Goal: Task Accomplishment & Management: Use online tool/utility

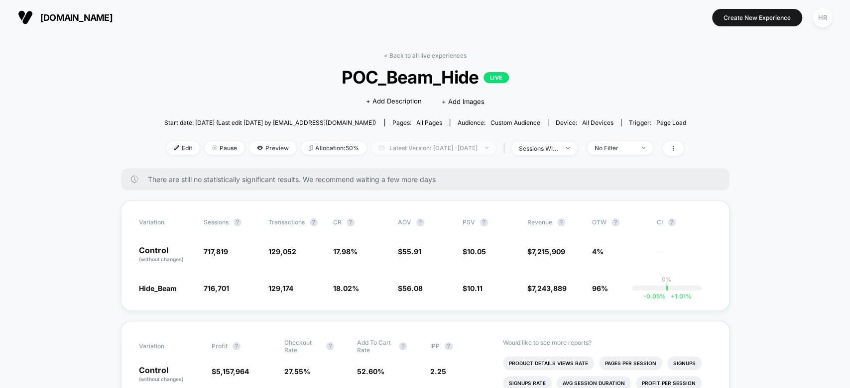
click at [416, 148] on span "Latest Version: [DATE] - [DATE]" at bounding box center [433, 147] width 124 height 13
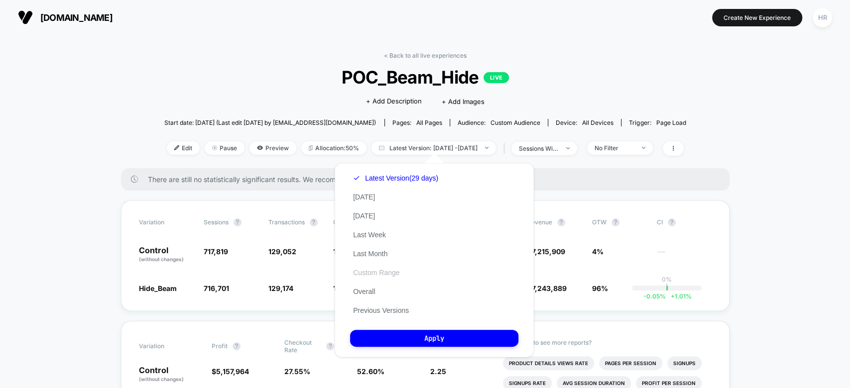
click at [375, 272] on button "Custom Range" at bounding box center [376, 272] width 52 height 9
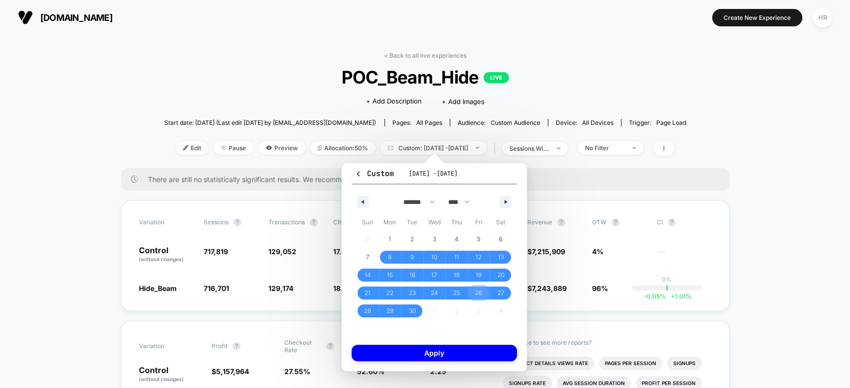
click at [477, 291] on span "26" at bounding box center [478, 293] width 7 height 18
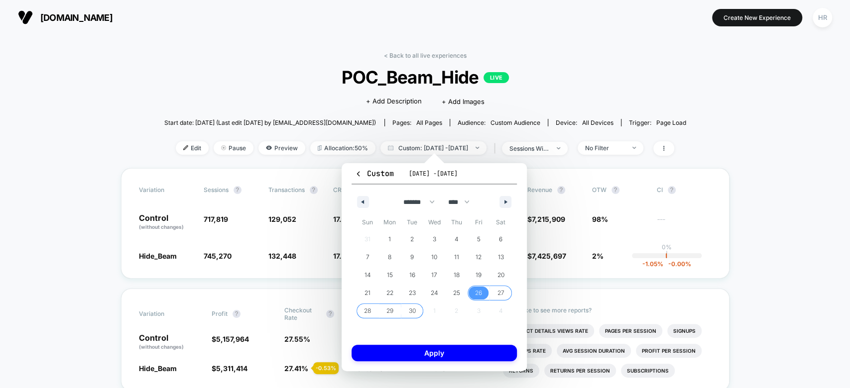
click at [411, 313] on span "30" at bounding box center [411, 311] width 7 height 18
click at [502, 205] on button "button" at bounding box center [505, 202] width 12 height 12
select select "*"
click at [468, 239] on span "3" at bounding box center [479, 239] width 22 height 13
click at [392, 261] on span "6" at bounding box center [390, 257] width 4 height 18
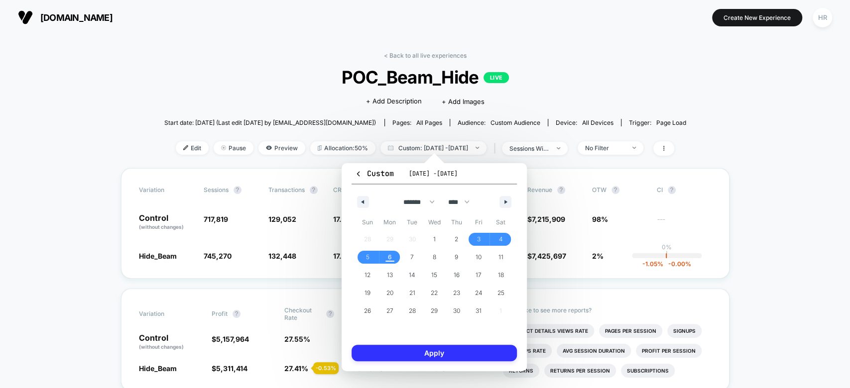
click at [436, 360] on button "Apply" at bounding box center [434, 353] width 165 height 16
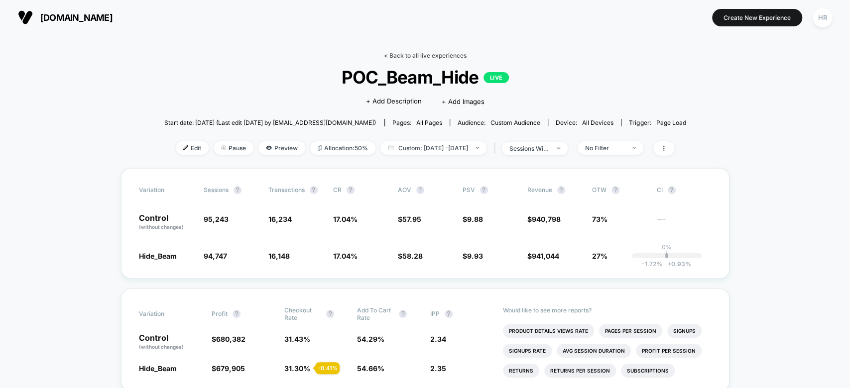
click at [407, 57] on link "< Back to all live experiences" at bounding box center [425, 55] width 83 height 7
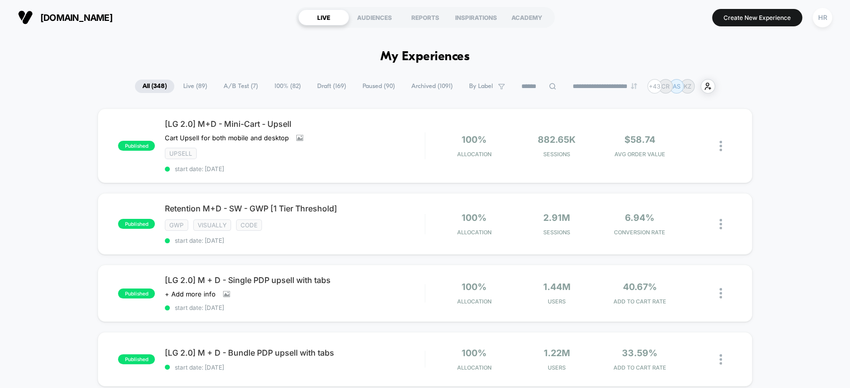
click at [317, 82] on span "Draft ( 169 )" at bounding box center [332, 86] width 44 height 13
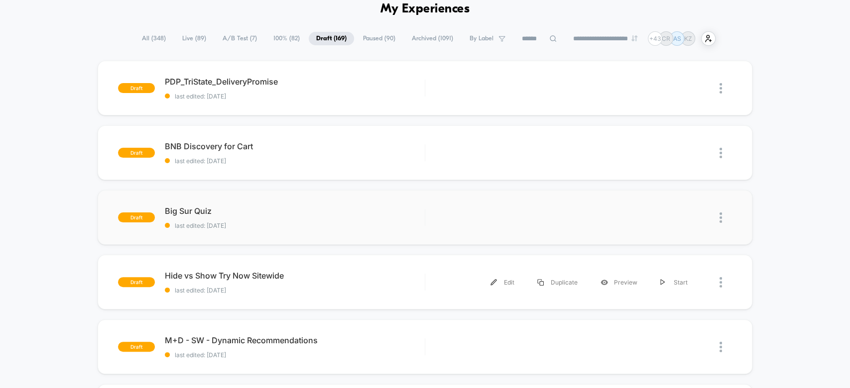
scroll to position [82, 0]
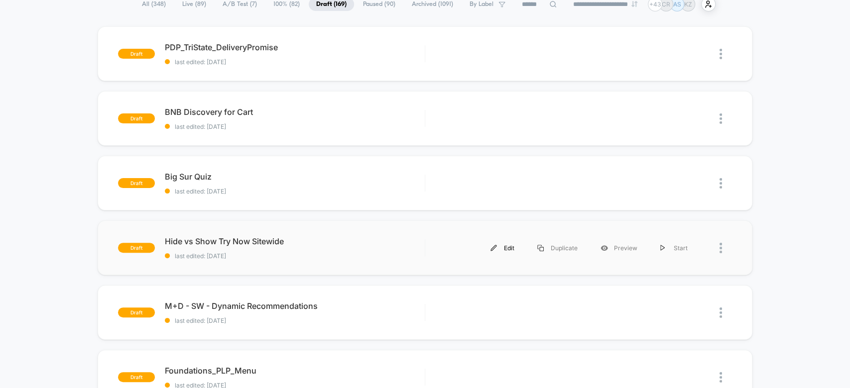
click at [497, 248] on img at bounding box center [493, 248] width 6 height 6
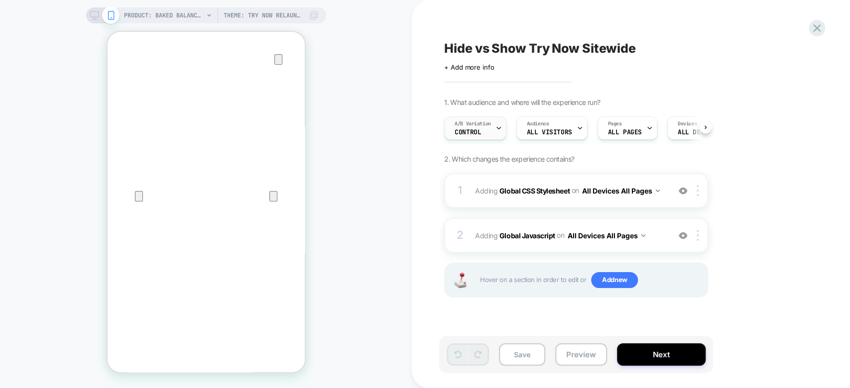
click at [474, 131] on span "Control" at bounding box center [468, 132] width 26 height 7
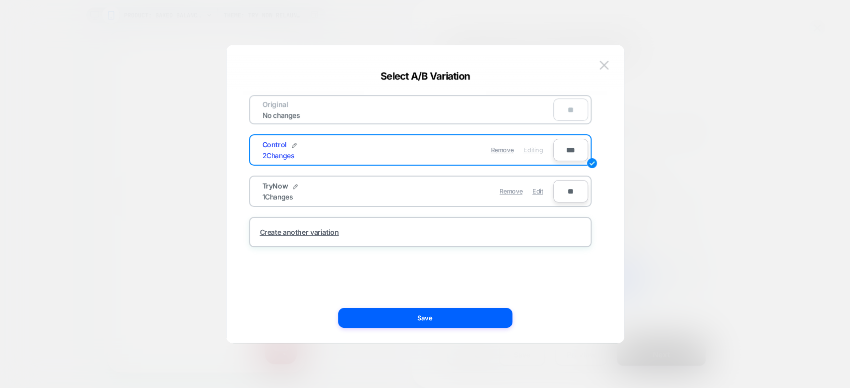
click at [719, 162] on div at bounding box center [425, 194] width 850 height 388
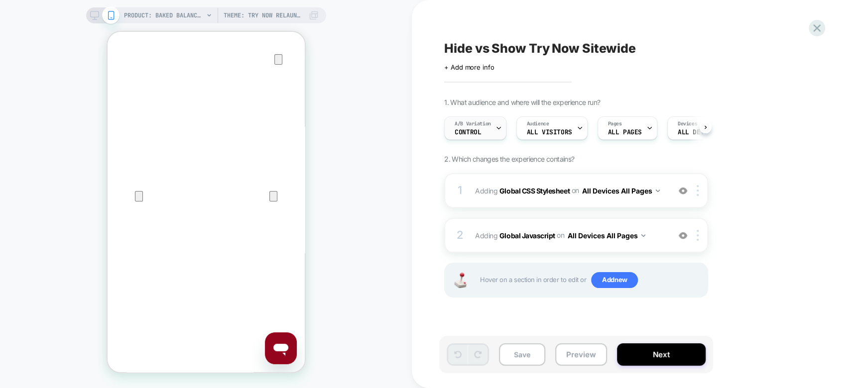
click at [484, 125] on span "A/B Variation" at bounding box center [473, 124] width 36 height 7
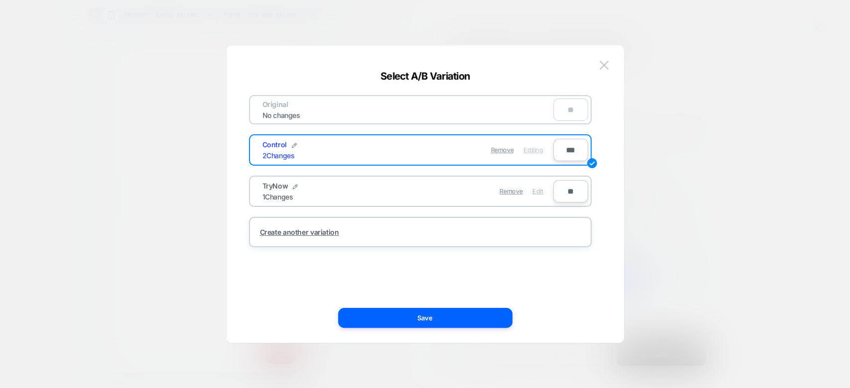
click at [540, 193] on span "Edit" at bounding box center [537, 191] width 10 height 7
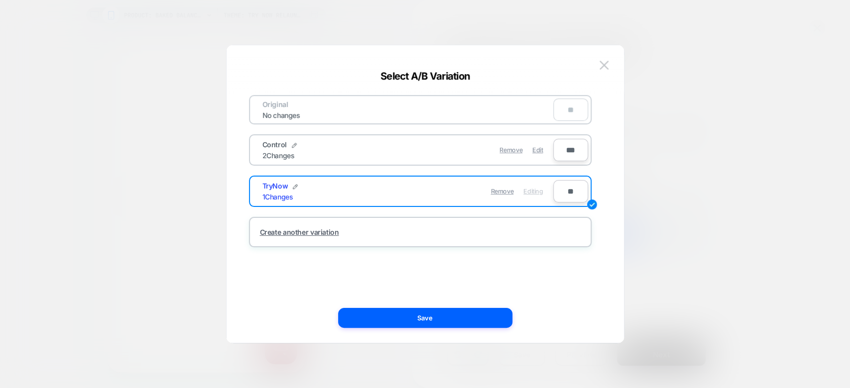
click at [457, 317] on button "Save" at bounding box center [425, 318] width 174 height 20
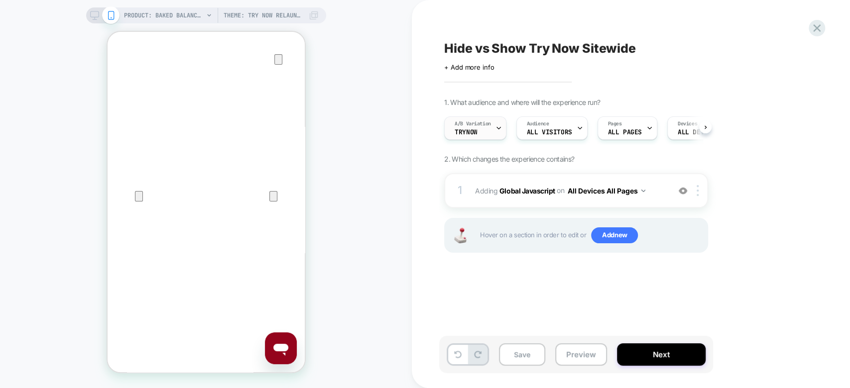
click at [488, 127] on div "A/B Variation TryNow" at bounding box center [473, 128] width 56 height 22
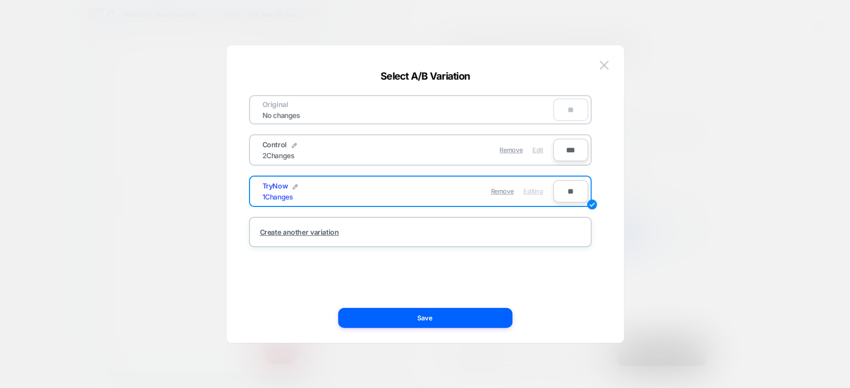
click at [535, 151] on span "Edit" at bounding box center [537, 149] width 10 height 7
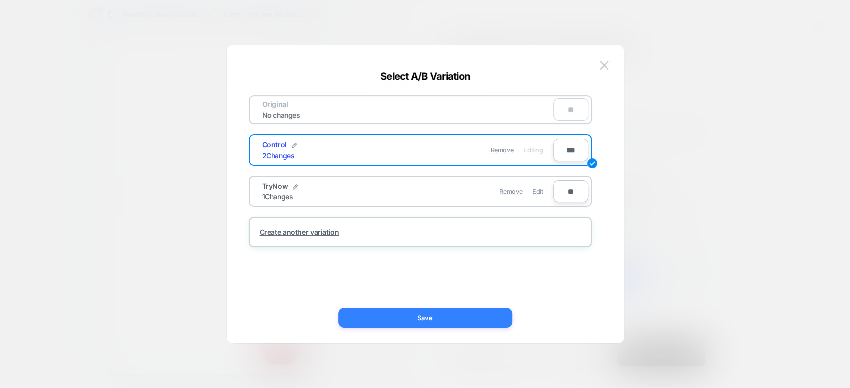
click at [401, 319] on button "Save" at bounding box center [425, 318] width 174 height 20
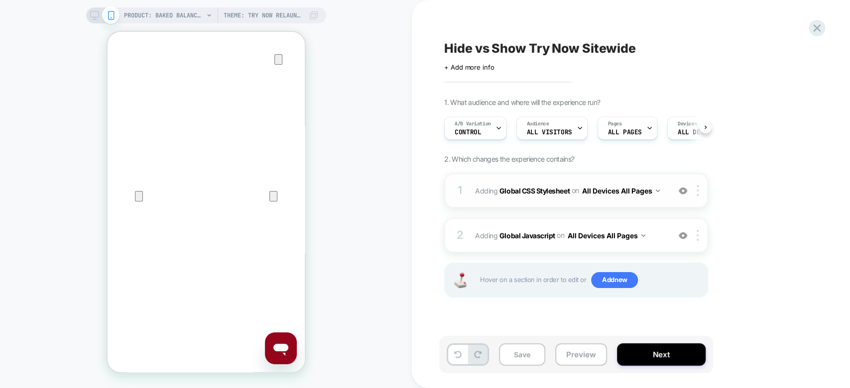
click at [667, 196] on div "1 Adding Global CSS Stylesheet on All Devices All Pages Add Before Add After Ta…" at bounding box center [576, 190] width 264 height 35
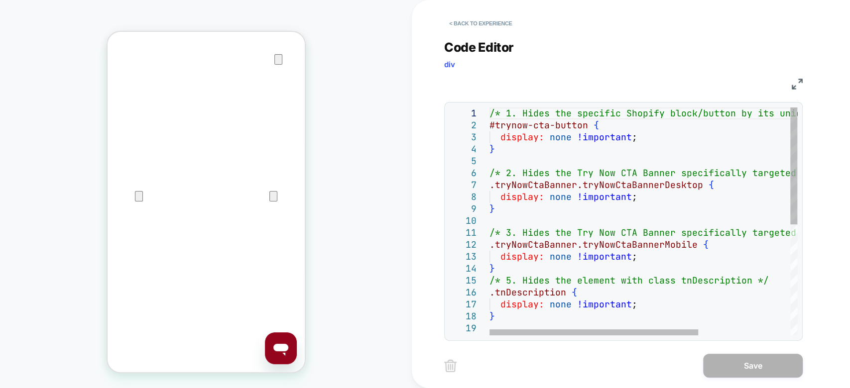
click at [535, 116] on div "/* 2. Hides the Try Now CTA Banner specifically ta rgeted for desktop views */ …" at bounding box center [711, 329] width 443 height 443
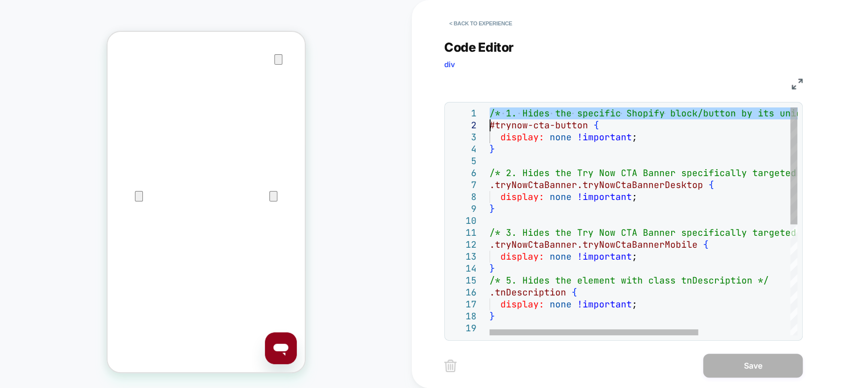
type textarea "**********"
click at [546, 276] on div "/* 2. Hides the Try Now CTA Banner specifically ta rgeted for desktop views */ …" at bounding box center [711, 329] width 443 height 443
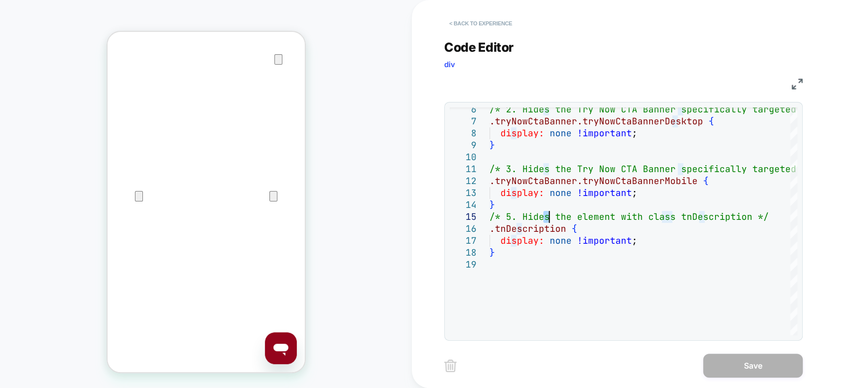
click at [481, 25] on button "< Back to experience" at bounding box center [480, 23] width 73 height 16
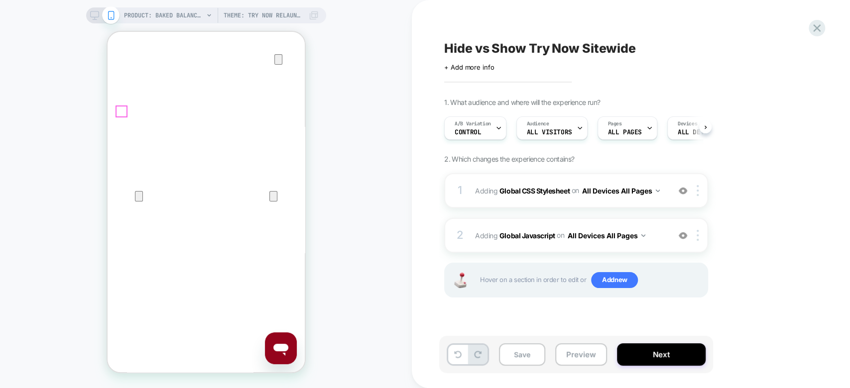
click at [668, 197] on div "1 Adding Global CSS Stylesheet on All Devices All Pages Add Before Add After Ta…" at bounding box center [576, 190] width 264 height 35
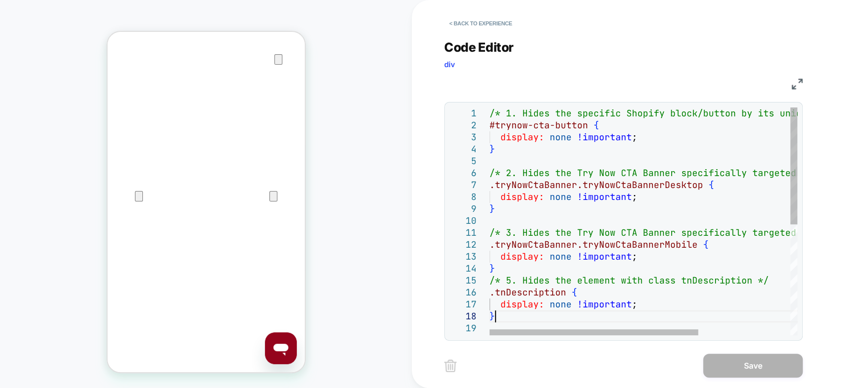
click at [638, 316] on div "/* 1. Hides the specific Shopify block/button by i ts unique ID */ #trynow-cta-…" at bounding box center [711, 329] width 443 height 443
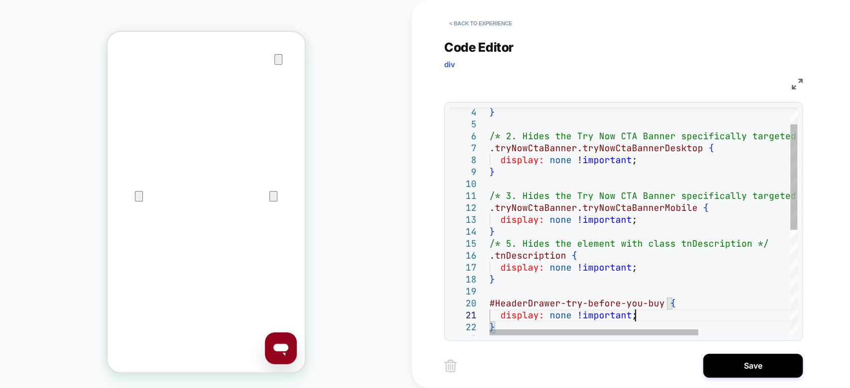
scroll to position [11, 144]
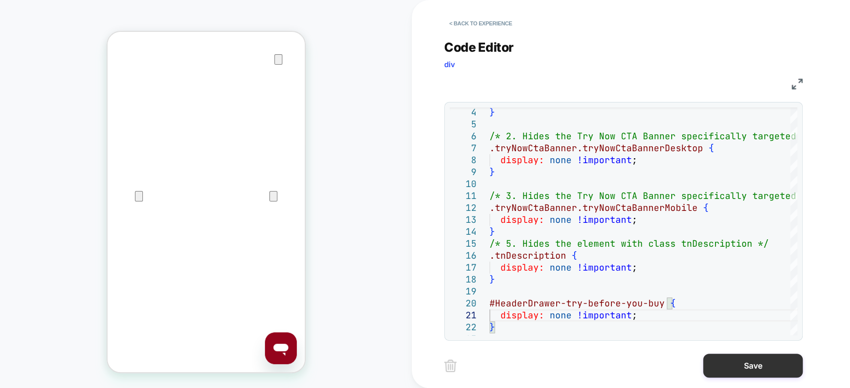
type textarea "**********"
click at [715, 365] on button "Save" at bounding box center [753, 366] width 100 height 24
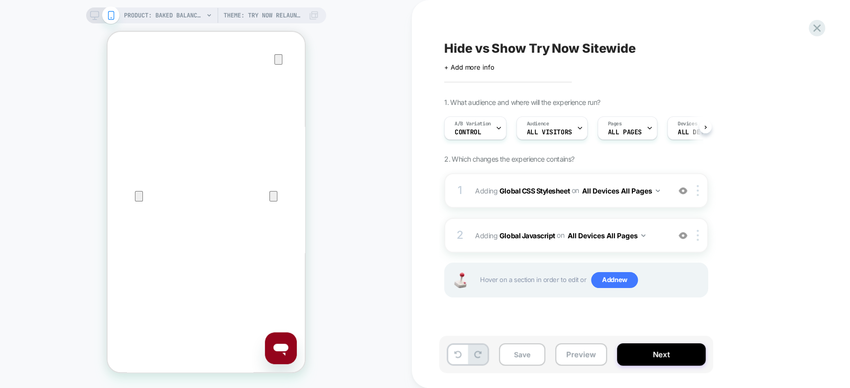
scroll to position [0, 0]
click at [522, 357] on button "Save" at bounding box center [522, 355] width 46 height 22
click at [684, 348] on button "Next" at bounding box center [661, 355] width 89 height 22
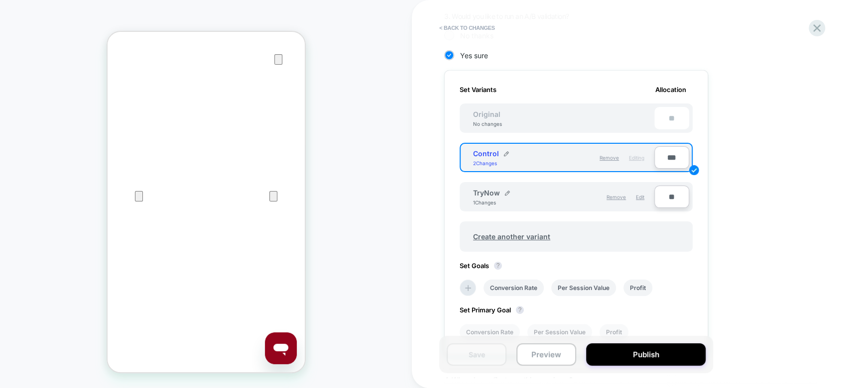
scroll to position [243, 0]
click at [666, 199] on input "**" at bounding box center [671, 197] width 35 height 22
type input "***"
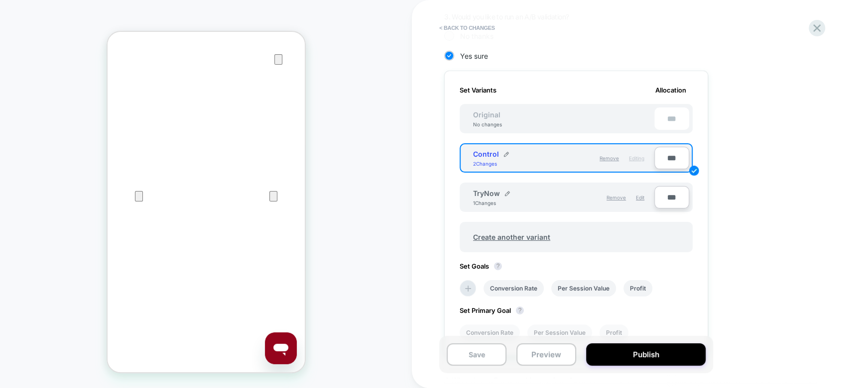
type input "***"
click at [665, 159] on input "***" at bounding box center [671, 158] width 35 height 22
type input "***"
type input "**"
type input "***"
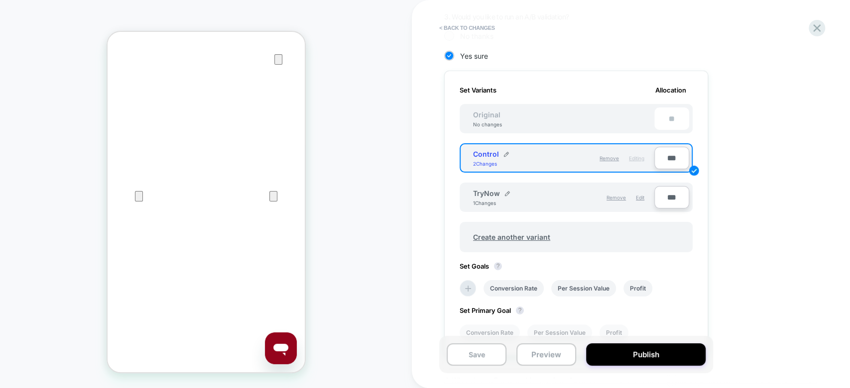
click at [763, 209] on div "1. What audience and where will the experience run? Audience All Visitors Pages…" at bounding box center [626, 148] width 364 height 584
click at [478, 361] on button "Save" at bounding box center [477, 355] width 60 height 22
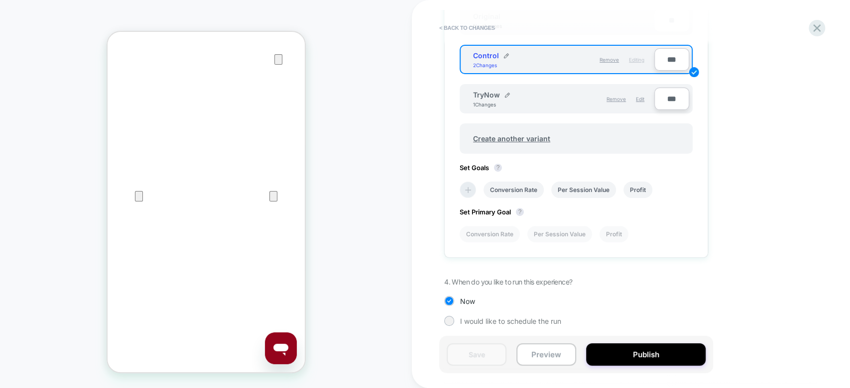
click at [464, 189] on icon at bounding box center [468, 190] width 10 height 10
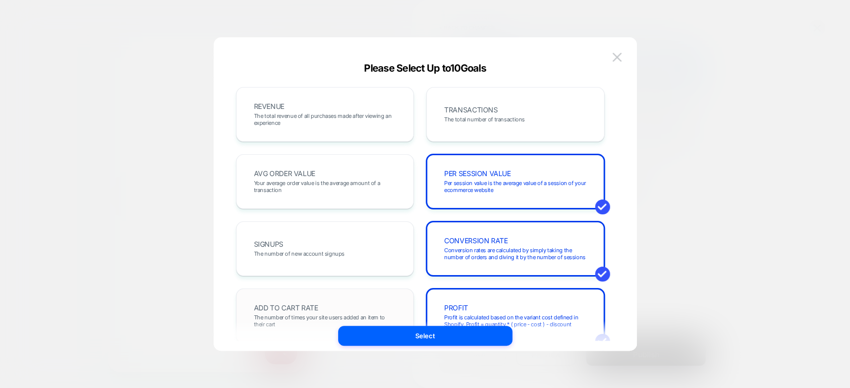
click at [352, 299] on div "ADD TO CART RATE The number of times your site users added an item to their cart" at bounding box center [324, 316] width 157 height 34
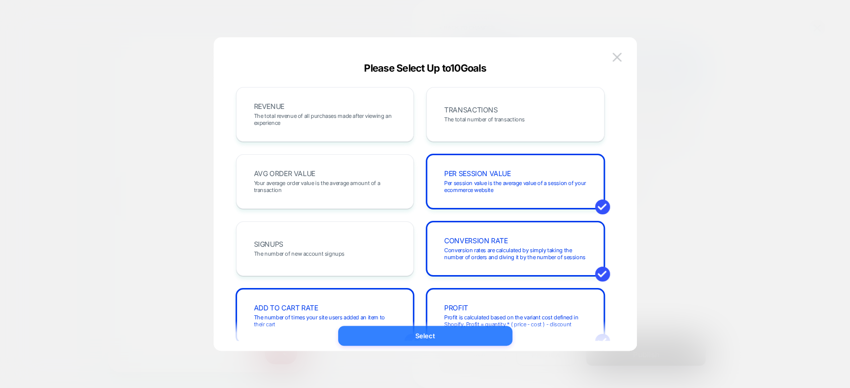
click at [418, 337] on button "Select" at bounding box center [425, 336] width 174 height 20
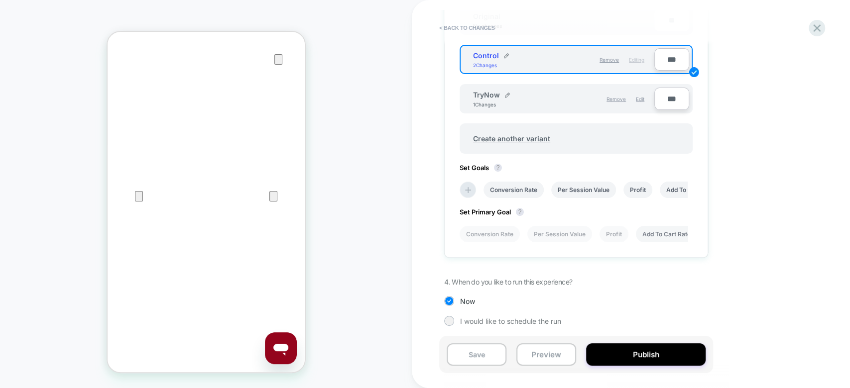
click at [660, 232] on li "Add To Cart Rate" at bounding box center [666, 234] width 61 height 16
click at [461, 359] on button "Save" at bounding box center [477, 355] width 60 height 22
click at [642, 96] on span "Edit" at bounding box center [640, 99] width 8 height 6
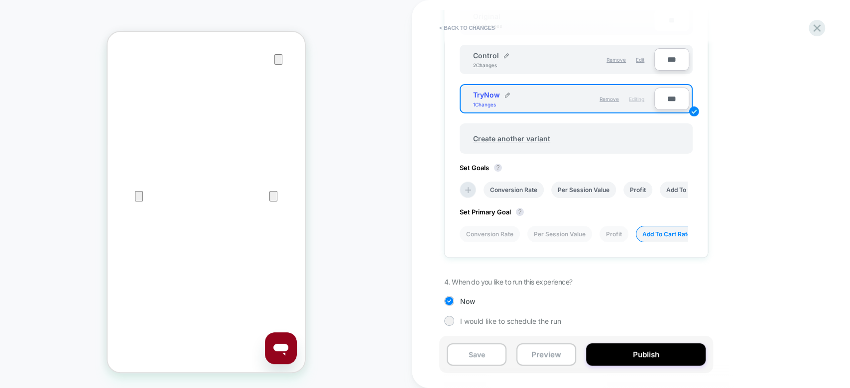
scroll to position [0, 0]
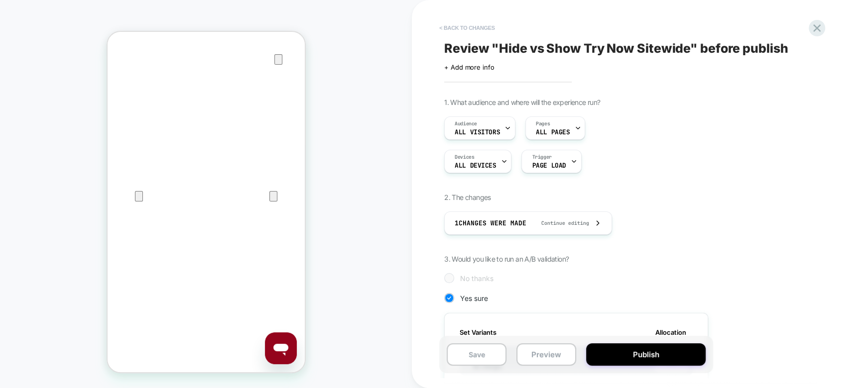
click at [474, 30] on button "< Back to changes" at bounding box center [467, 28] width 66 height 16
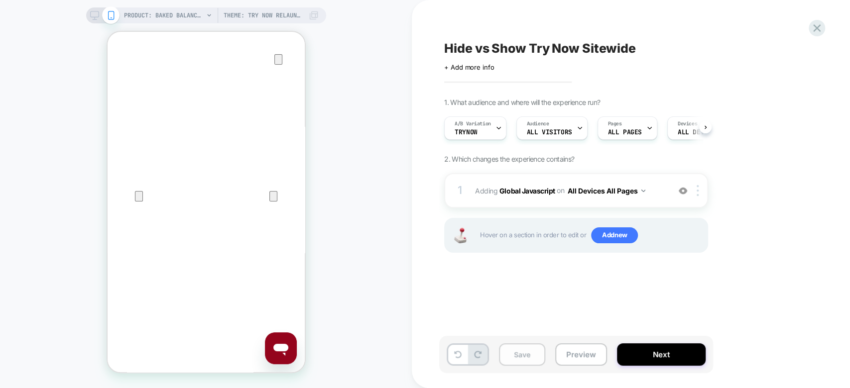
click at [517, 349] on button "Save" at bounding box center [522, 355] width 46 height 22
click at [653, 192] on span "Adding Global Javascript on All Devices All Pages" at bounding box center [570, 191] width 190 height 14
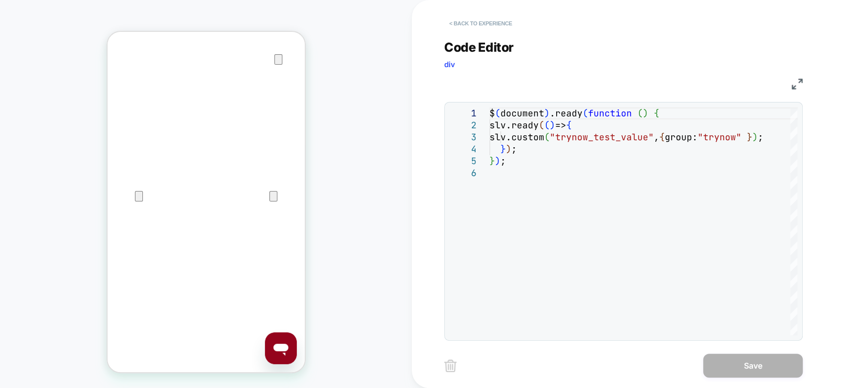
click at [474, 28] on button "< Back to experience" at bounding box center [480, 23] width 73 height 16
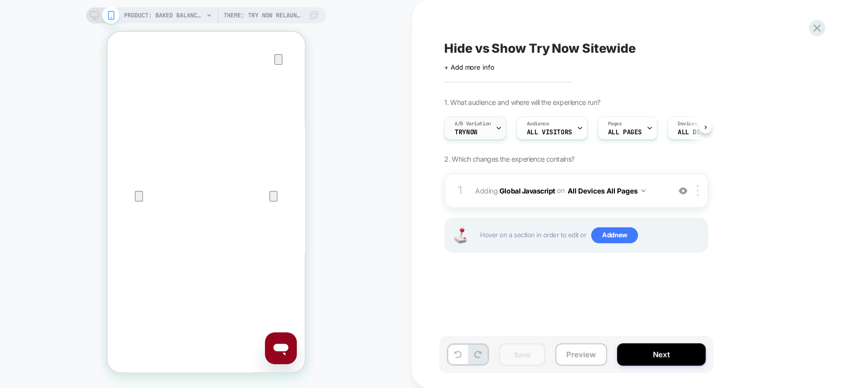
click at [486, 125] on span "A/B Variation" at bounding box center [473, 124] width 36 height 7
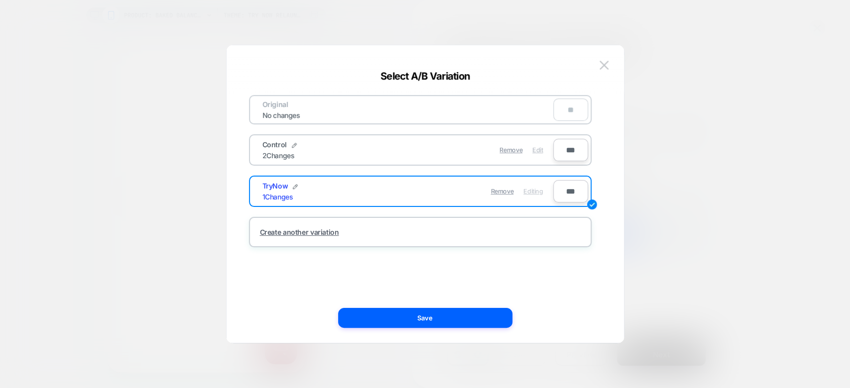
click at [538, 148] on span "Edit" at bounding box center [537, 149] width 10 height 7
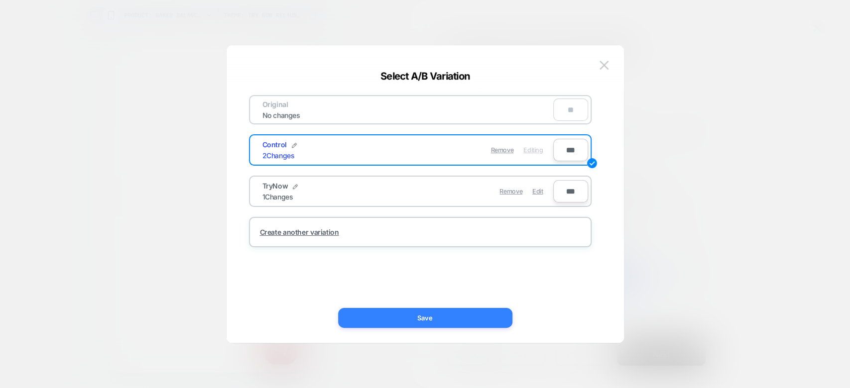
click at [450, 309] on button "Save" at bounding box center [425, 318] width 174 height 20
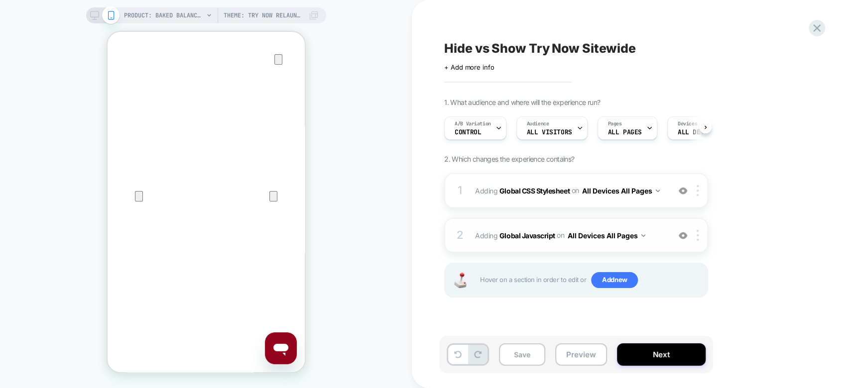
click at [664, 237] on span "Adding Global Javascript on All Devices All Pages" at bounding box center [570, 236] width 190 height 14
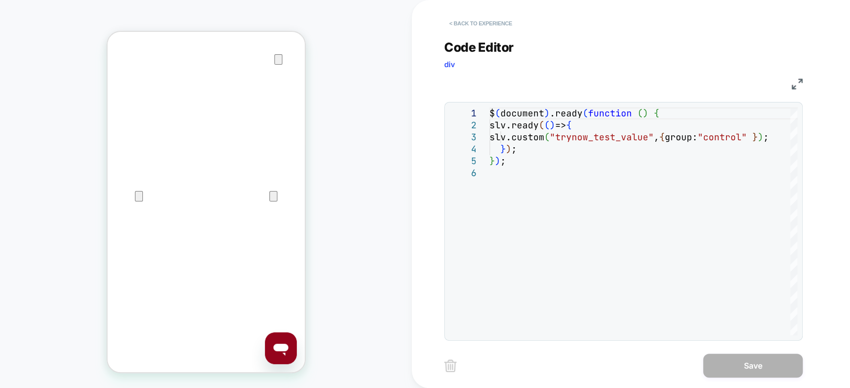
click at [478, 19] on button "< Back to experience" at bounding box center [480, 23] width 73 height 16
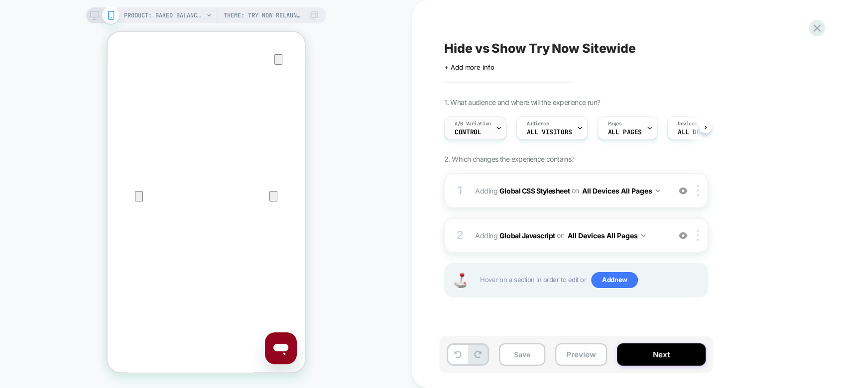
click at [487, 135] on div "A/B Variation Control" at bounding box center [473, 128] width 56 height 22
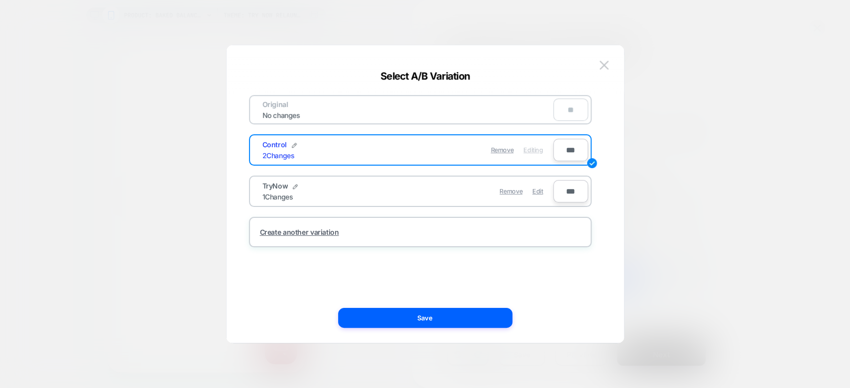
drag, startPoint x: 540, startPoint y: 193, endPoint x: 499, endPoint y: 259, distance: 77.6
click at [540, 194] on span "Edit" at bounding box center [537, 191] width 10 height 7
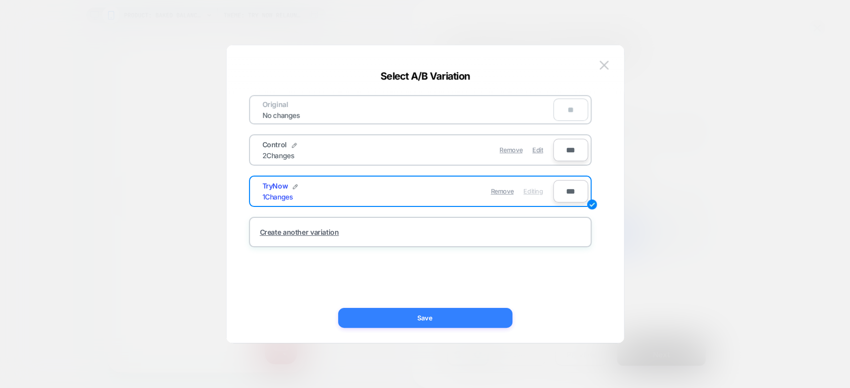
click at [452, 322] on button "Save" at bounding box center [425, 318] width 174 height 20
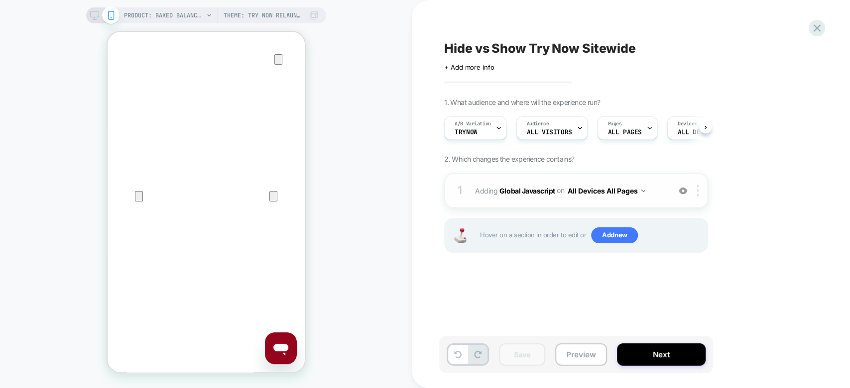
click at [669, 181] on div "1 Adding Global Javascript on All Devices All Pages Add Before Add After Target…" at bounding box center [576, 190] width 264 height 35
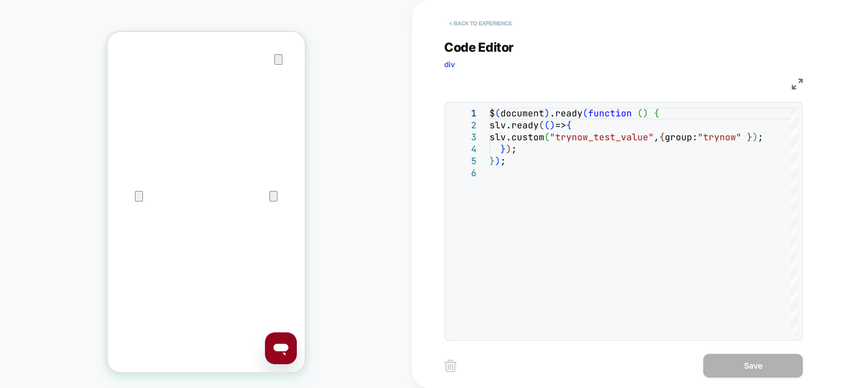
click at [491, 22] on button "< Back to experience" at bounding box center [480, 23] width 73 height 16
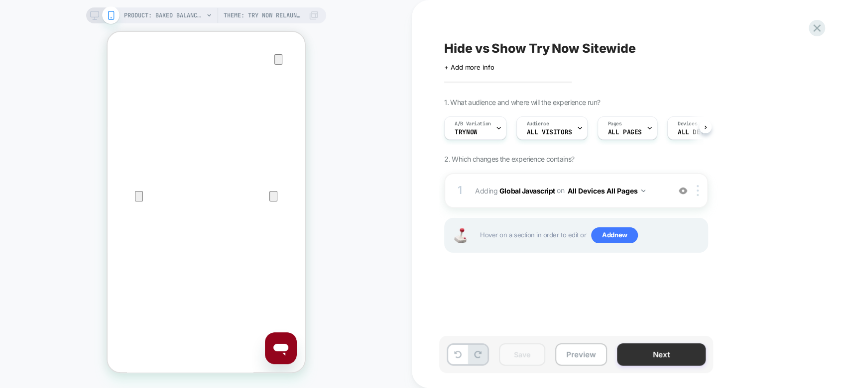
click at [670, 360] on button "Next" at bounding box center [661, 355] width 89 height 22
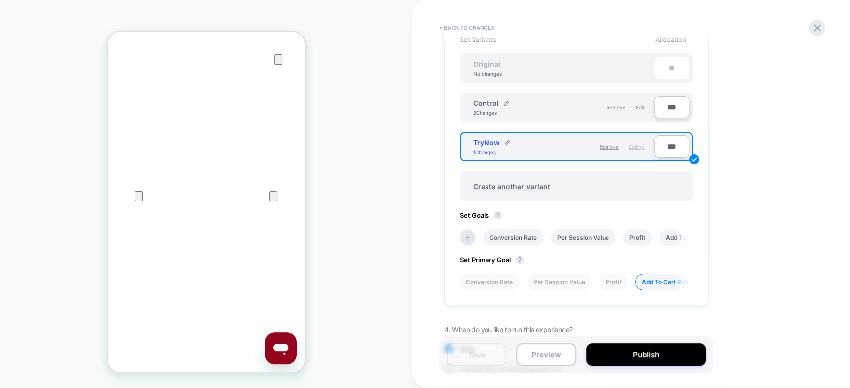
scroll to position [295, 0]
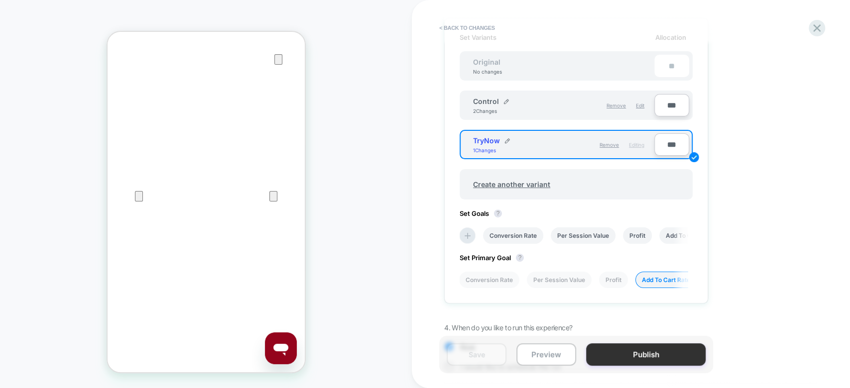
click at [621, 354] on button "Publish" at bounding box center [646, 355] width 120 height 22
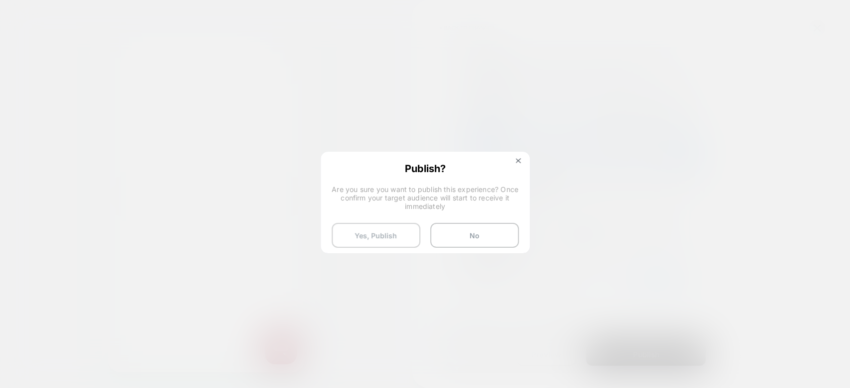
click at [382, 233] on button "Yes, Publish" at bounding box center [376, 235] width 89 height 25
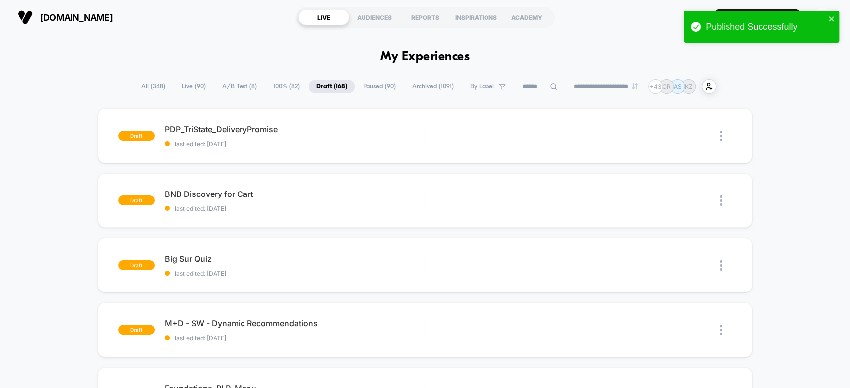
click at [240, 85] on span "A/B Test ( 8 )" at bounding box center [240, 86] width 50 height 13
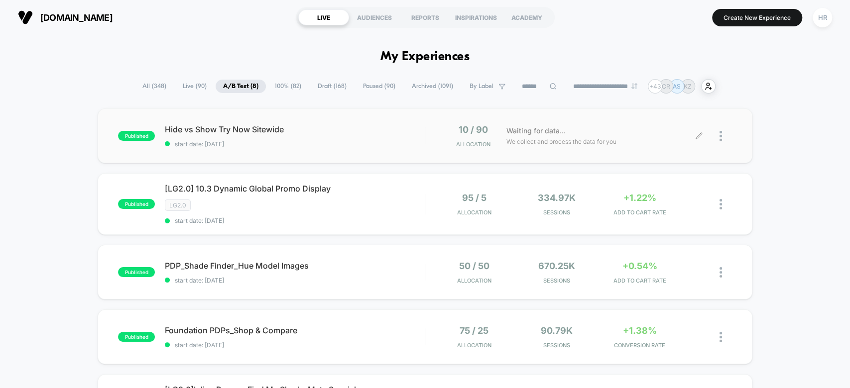
click at [722, 137] on div at bounding box center [726, 135] width 12 height 23
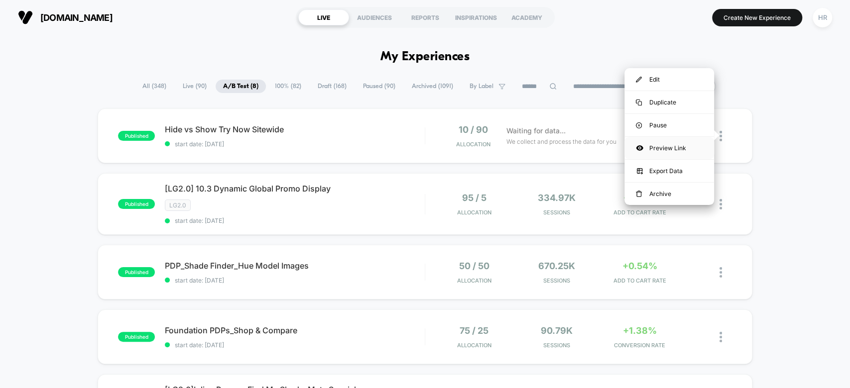
click at [652, 147] on div "Preview Link" at bounding box center [669, 148] width 90 height 22
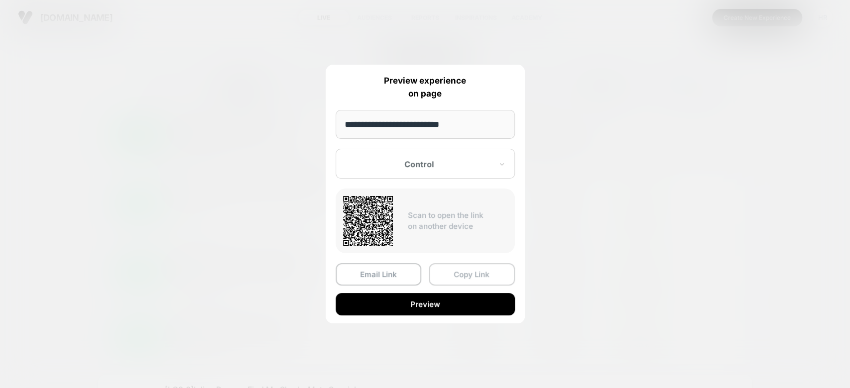
click at [485, 266] on button "Copy Link" at bounding box center [472, 274] width 86 height 22
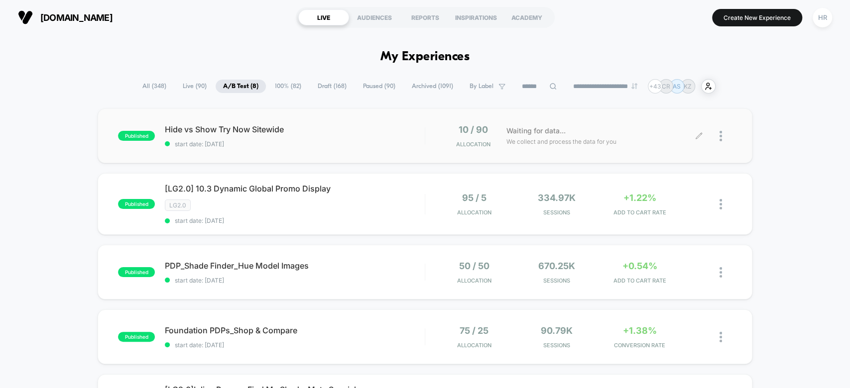
click at [698, 135] on icon at bounding box center [699, 136] width 6 height 6
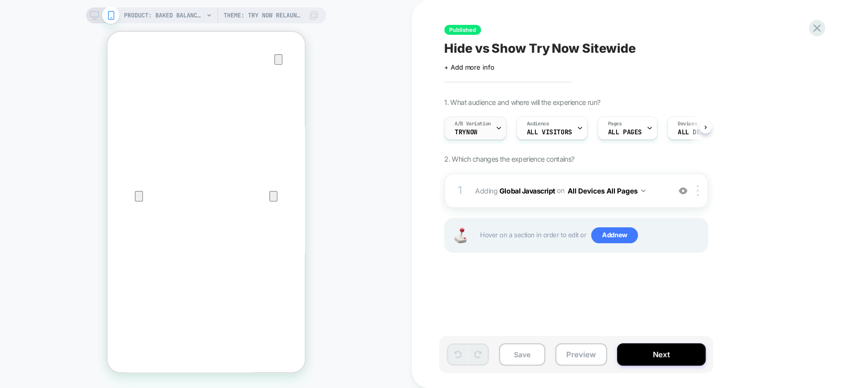
click at [469, 133] on span "TryNow" at bounding box center [466, 132] width 22 height 7
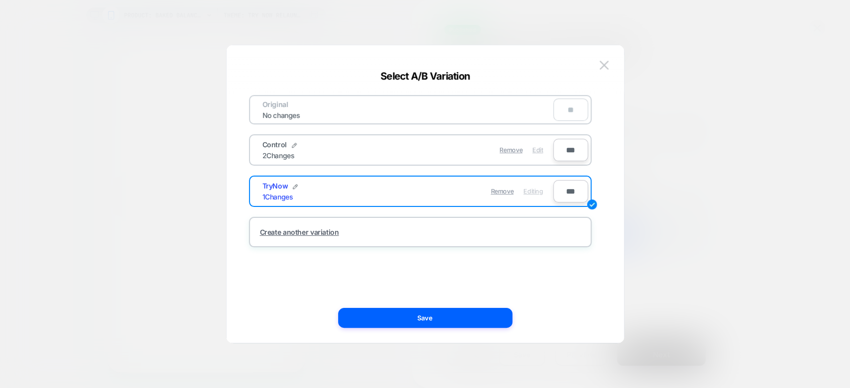
click at [542, 151] on span "Edit" at bounding box center [537, 149] width 10 height 7
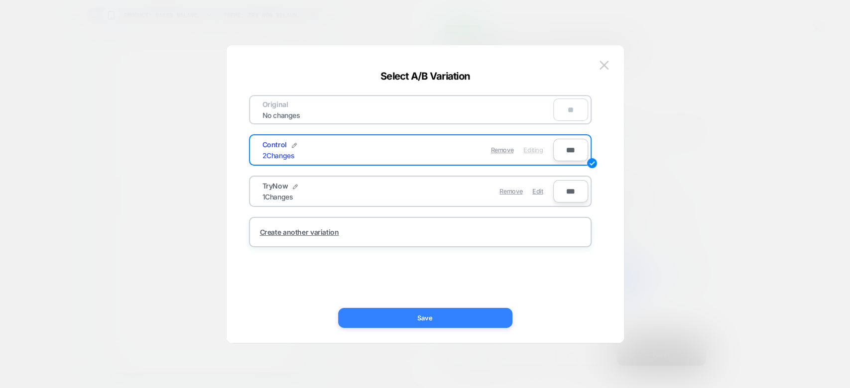
click at [444, 321] on button "Save" at bounding box center [425, 318] width 174 height 20
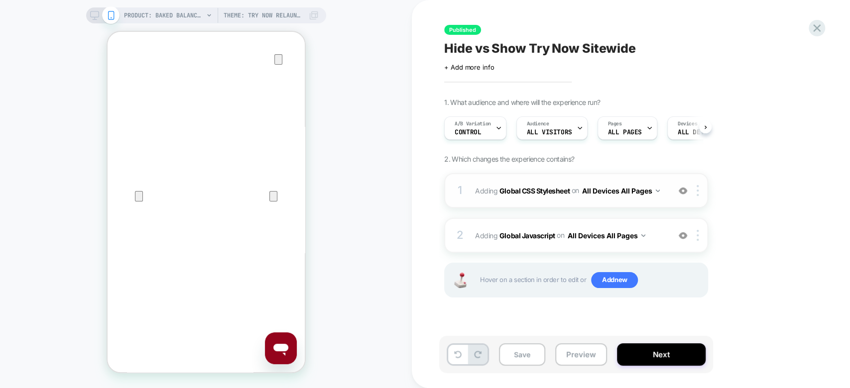
click at [673, 197] on div "1 Adding Global CSS Stylesheet on All Devices All Pages Add Before Add After Ta…" at bounding box center [576, 190] width 264 height 35
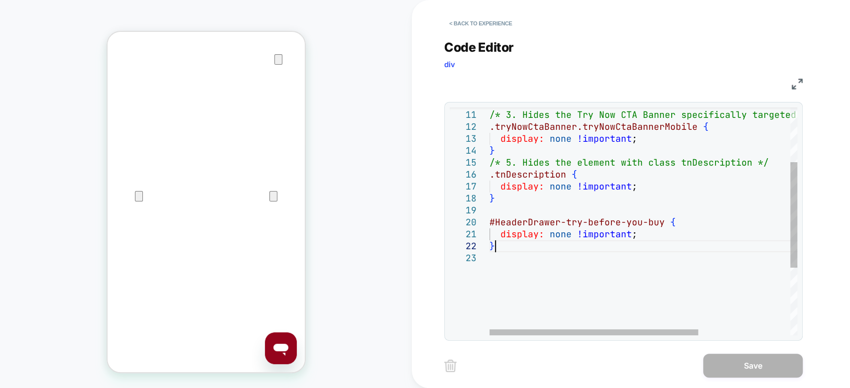
click at [514, 249] on div "/* 3. Hides the Try Now CTA Banner specifically ta rgeted for mobile views */ .…" at bounding box center [711, 235] width 443 height 491
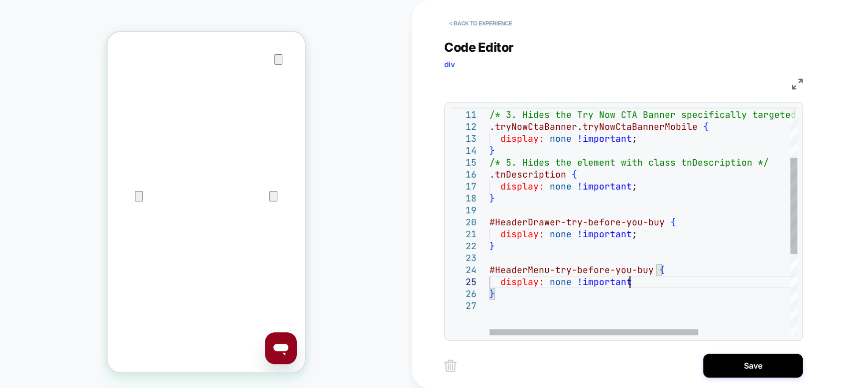
scroll to position [48, 144]
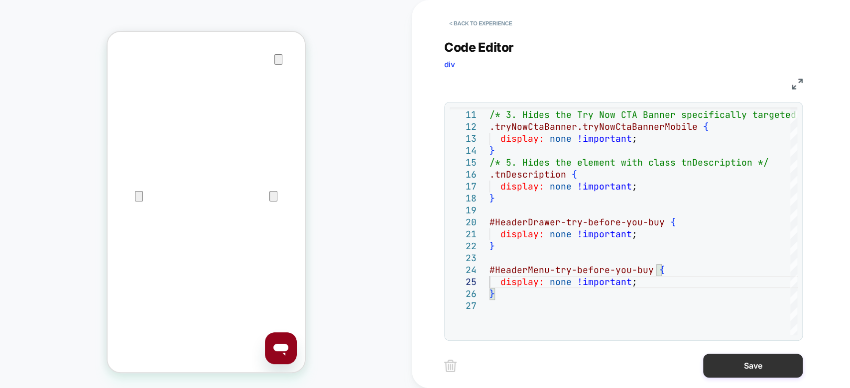
type textarea "**********"
click at [729, 366] on button "Save" at bounding box center [753, 366] width 100 height 24
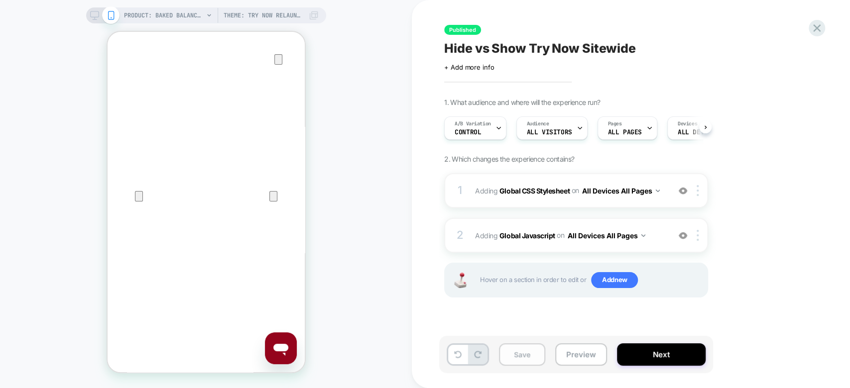
scroll to position [0, 0]
click at [526, 353] on button "Save" at bounding box center [522, 355] width 46 height 22
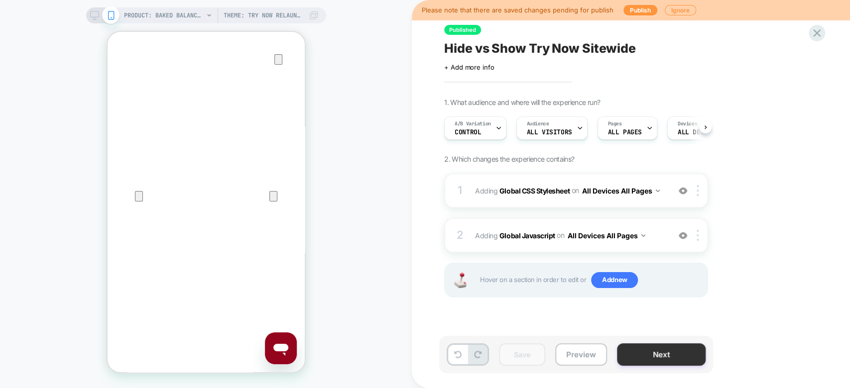
click at [669, 357] on button "Next" at bounding box center [661, 355] width 89 height 22
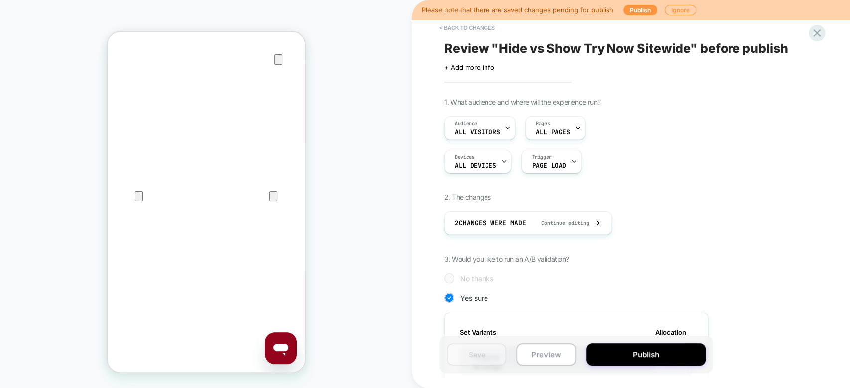
scroll to position [261, 0]
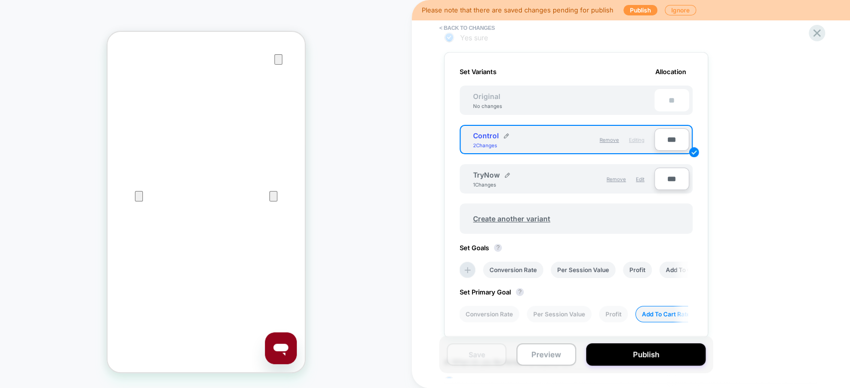
click at [665, 174] on input "***" at bounding box center [671, 179] width 35 height 22
click at [618, 354] on button "Publish" at bounding box center [646, 355] width 120 height 22
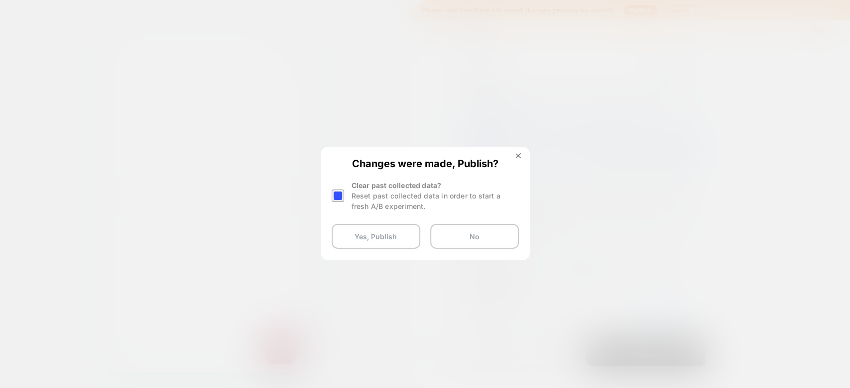
click at [336, 198] on div at bounding box center [338, 196] width 12 height 12
click at [359, 237] on button "Yes, Publish" at bounding box center [376, 236] width 89 height 25
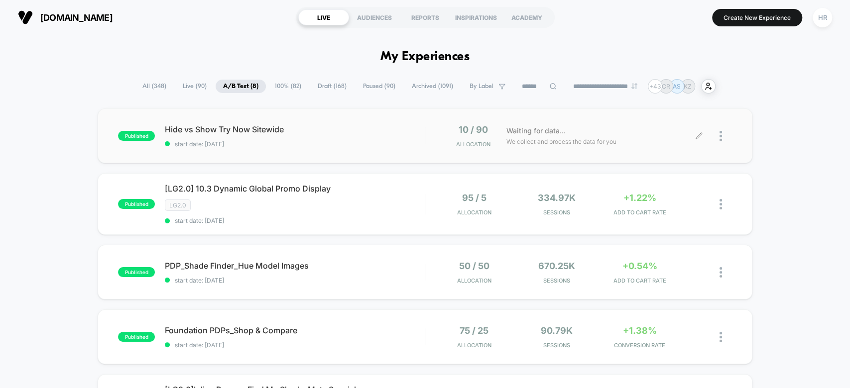
click at [723, 132] on div at bounding box center [726, 135] width 12 height 23
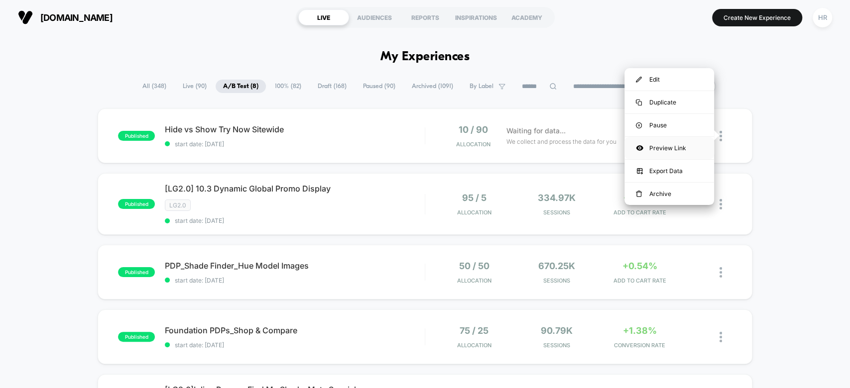
click at [654, 149] on div "Preview Link" at bounding box center [669, 148] width 90 height 22
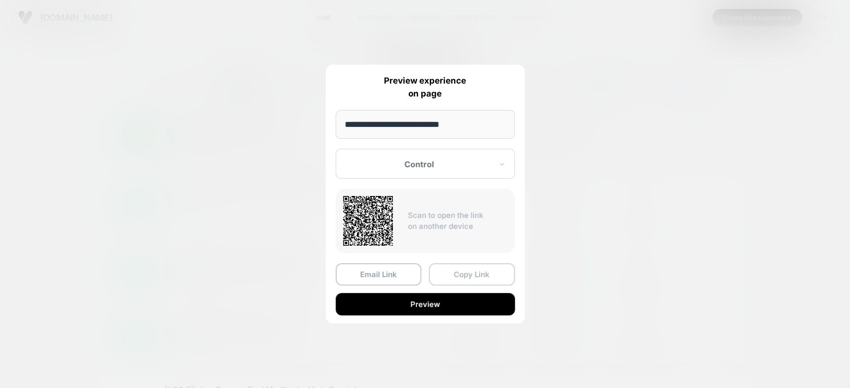
click at [456, 277] on button "Copy Link" at bounding box center [472, 274] width 86 height 22
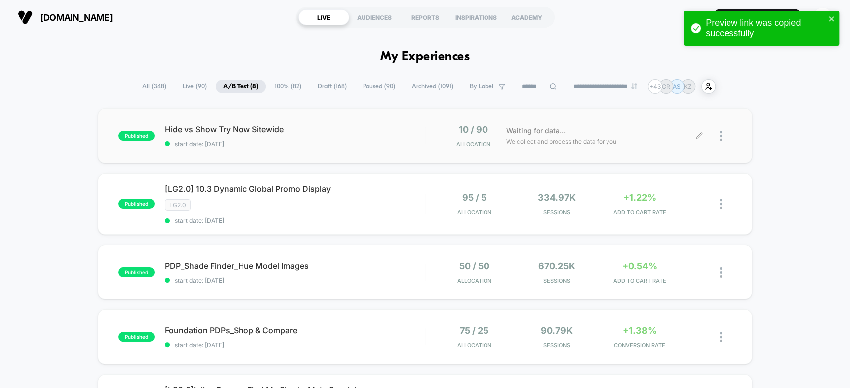
click at [699, 135] on icon at bounding box center [698, 135] width 7 height 7
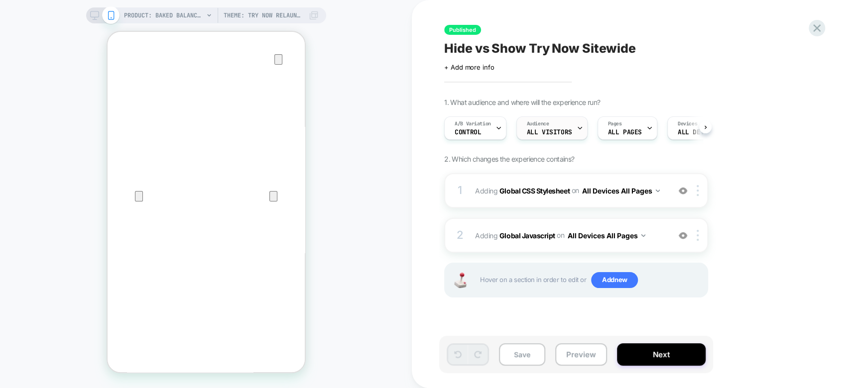
click at [551, 133] on span "All Visitors" at bounding box center [549, 132] width 45 height 7
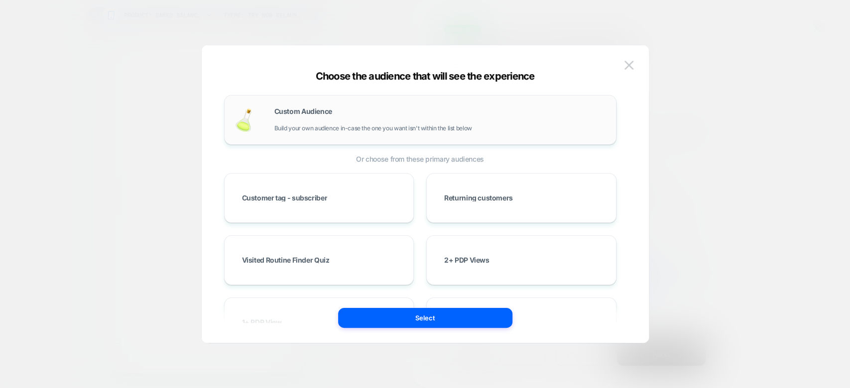
click at [327, 123] on div "Custom Audience Build your own audience in-case the one you want isn't within t…" at bounding box center [440, 120] width 332 height 24
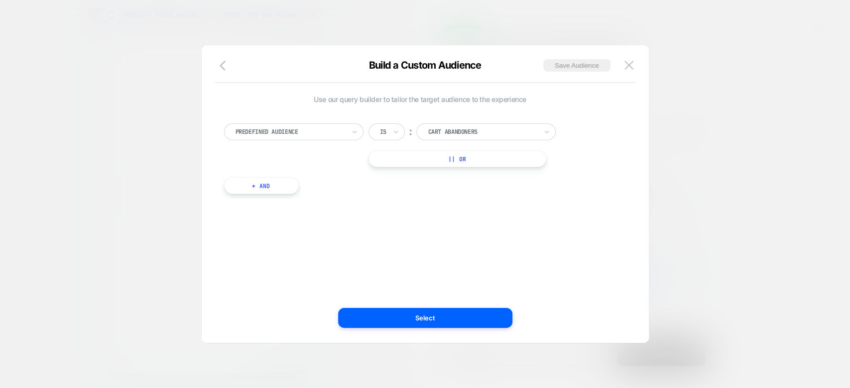
click at [296, 128] on div at bounding box center [291, 131] width 110 height 9
type input "***"
click at [300, 174] on div "Landing Page" at bounding box center [298, 173] width 129 height 16
click at [393, 129] on icon at bounding box center [395, 132] width 7 height 10
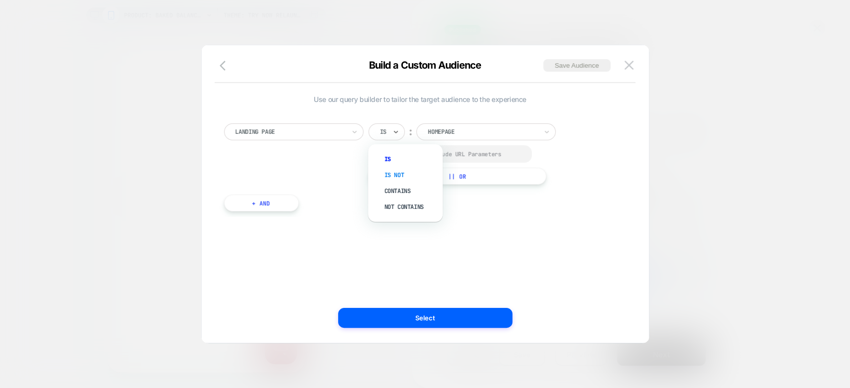
click at [390, 177] on div "Is not" at bounding box center [410, 175] width 65 height 16
click at [625, 64] on img at bounding box center [628, 65] width 9 height 8
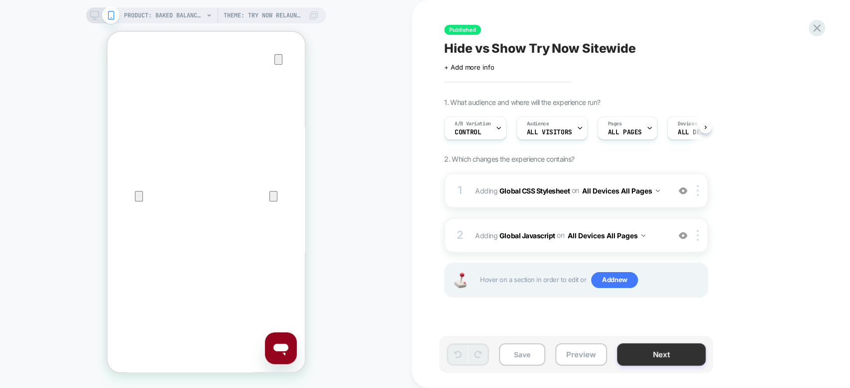
click at [649, 354] on button "Next" at bounding box center [661, 355] width 89 height 22
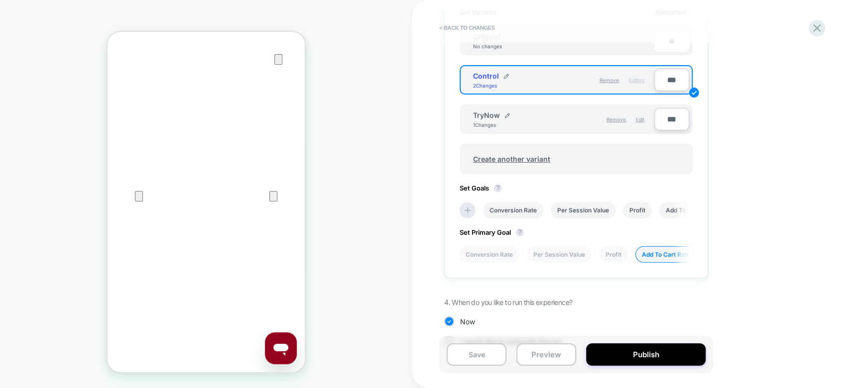
scroll to position [341, 0]
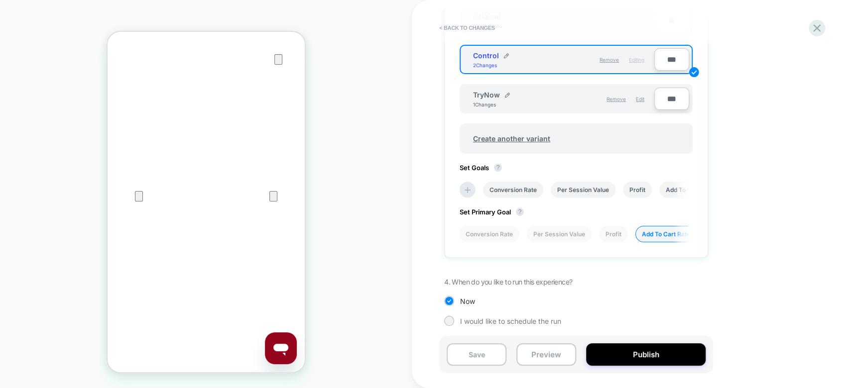
click at [665, 56] on input "***" at bounding box center [671, 59] width 35 height 22
type input "***"
type input "**"
type input "***"
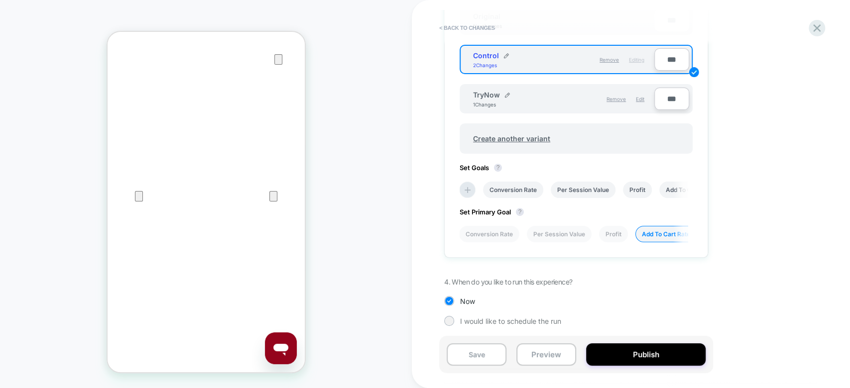
click at [665, 92] on input "***" at bounding box center [671, 99] width 35 height 22
type input "***"
type input "**"
type input "***"
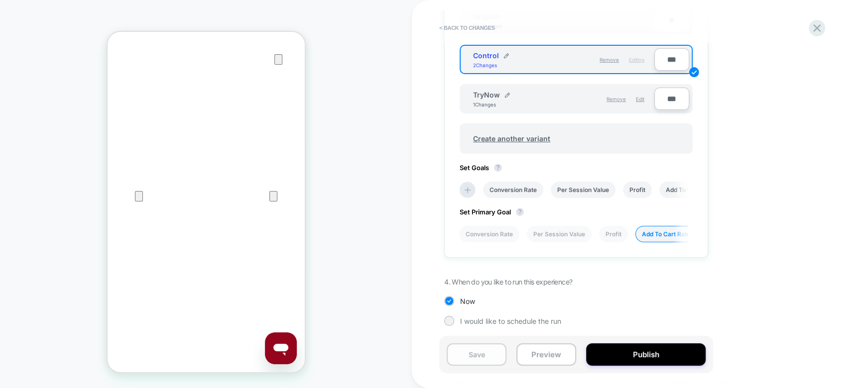
click at [466, 354] on button "Save" at bounding box center [477, 355] width 60 height 22
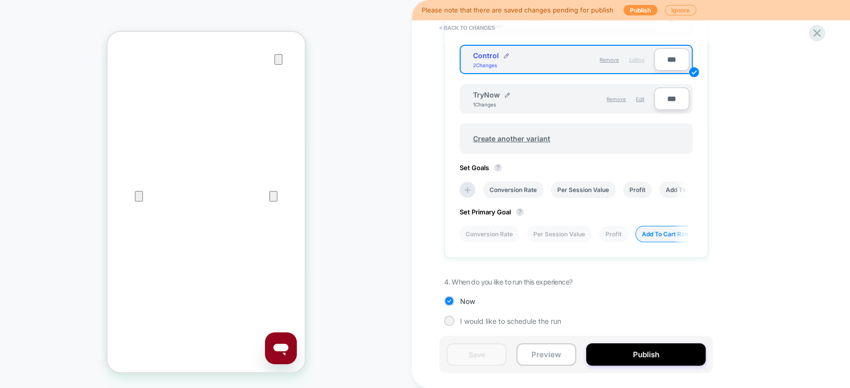
click at [632, 366] on div "Save Preview Publish" at bounding box center [576, 354] width 274 height 37
click at [637, 353] on button "Publish" at bounding box center [646, 355] width 120 height 22
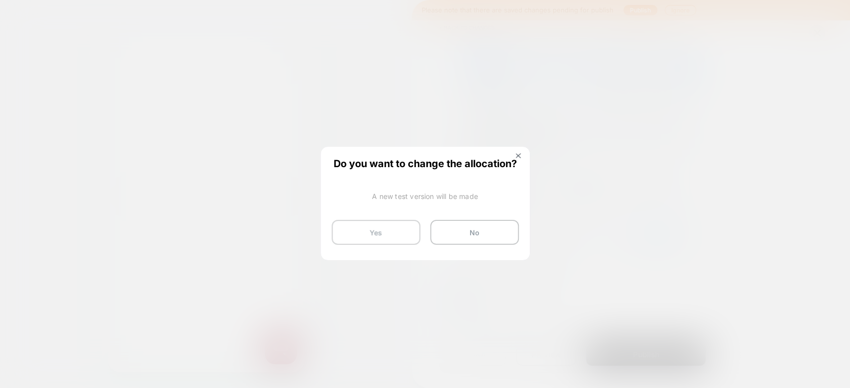
click at [384, 234] on button "Yes" at bounding box center [376, 232] width 89 height 25
